Goal: Task Accomplishment & Management: Manage account settings

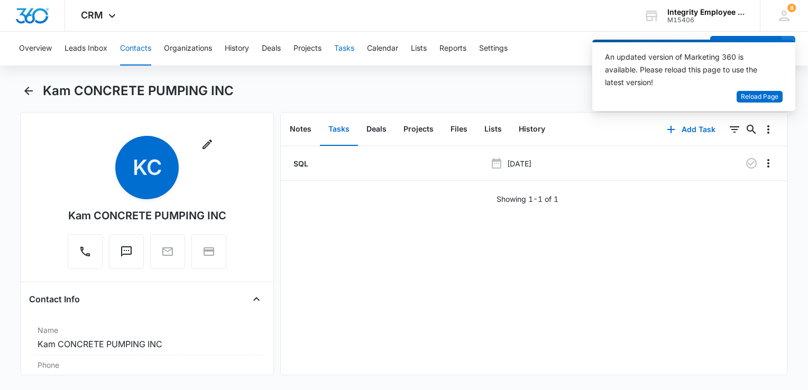
click at [350, 52] on button "Tasks" at bounding box center [344, 49] width 20 height 34
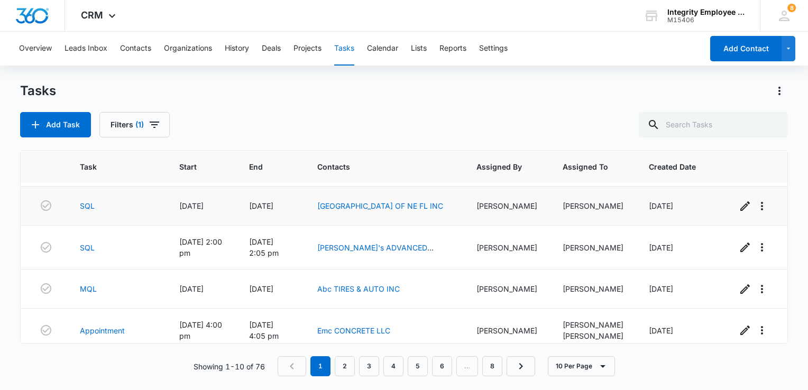
scroll to position [260, 0]
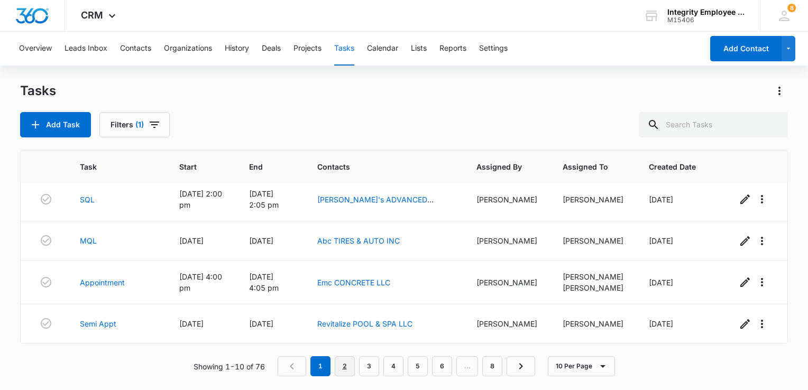
click at [344, 373] on link "2" at bounding box center [345, 366] width 20 height 20
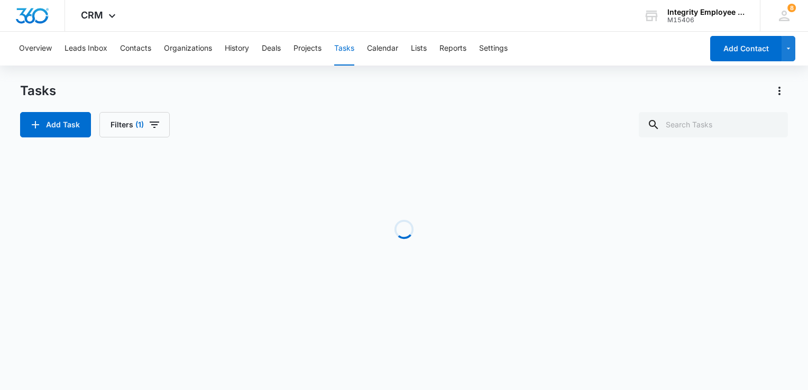
scroll to position [238, 0]
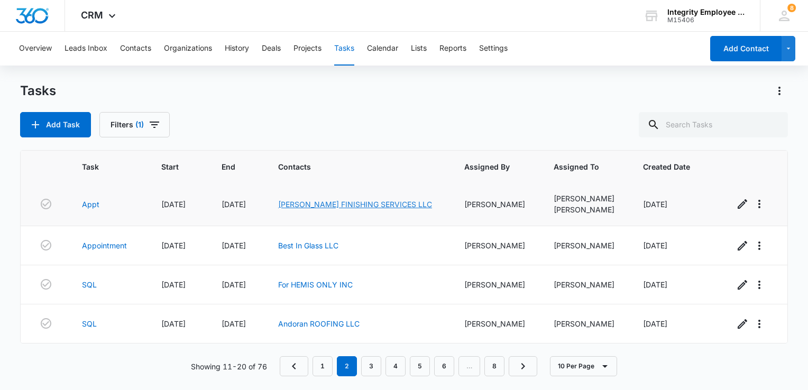
click at [330, 205] on link "Rios FINISHING SERVICES LLC" at bounding box center [355, 204] width 154 height 9
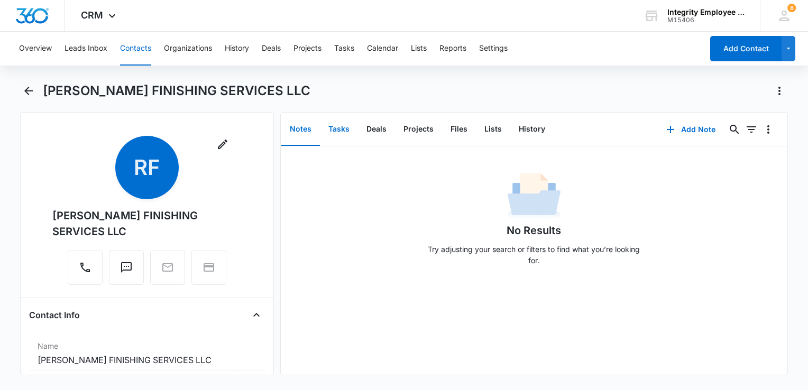
click at [342, 132] on button "Tasks" at bounding box center [339, 129] width 38 height 33
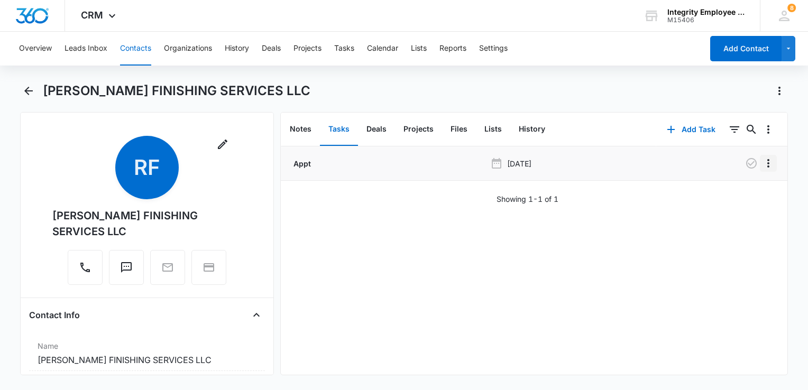
click at [762, 168] on icon "Overflow Menu" at bounding box center [768, 163] width 13 height 13
click at [734, 193] on div "Edit" at bounding box center [731, 192] width 22 height 7
